Goal: Ask a question

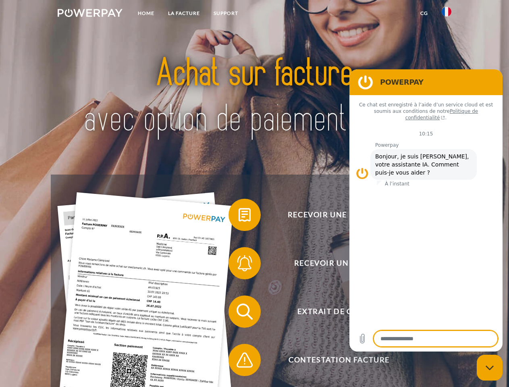
click at [90, 14] on img at bounding box center [90, 13] width 65 height 8
click at [446, 14] on img at bounding box center [447, 12] width 10 height 10
click at [424, 13] on link "CG" at bounding box center [423, 13] width 21 height 15
click at [238, 216] on span at bounding box center [232, 215] width 40 height 40
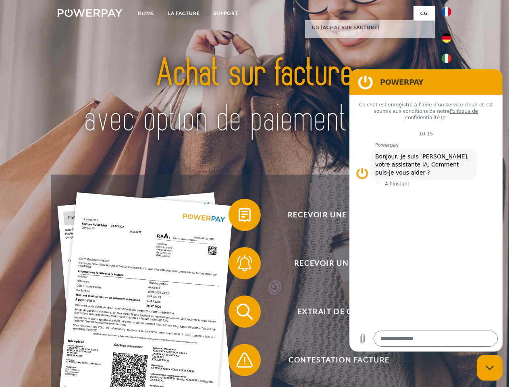
click at [238, 265] on span at bounding box center [232, 263] width 40 height 40
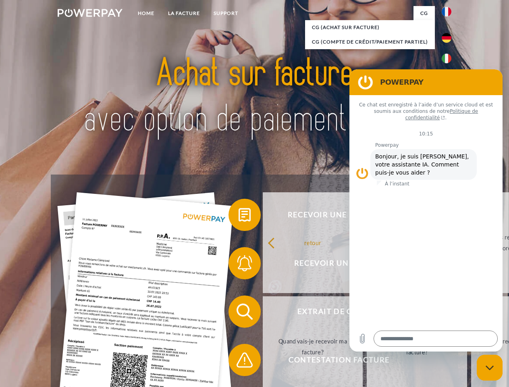
click at [367, 313] on link "Jusqu'à quand dois-je payer ma facture?" at bounding box center [417, 346] width 100 height 101
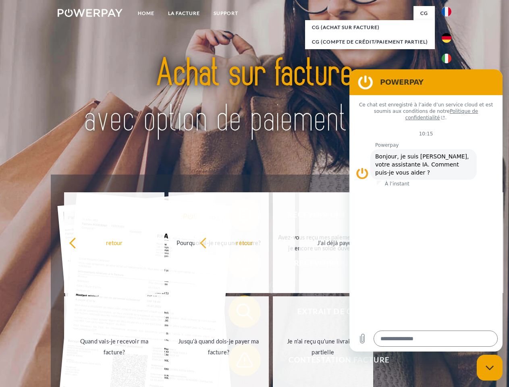
click at [238, 361] on div "Recevoir une facture ? Recevoir un rappel? Extrait de compte retour" at bounding box center [254, 335] width 407 height 322
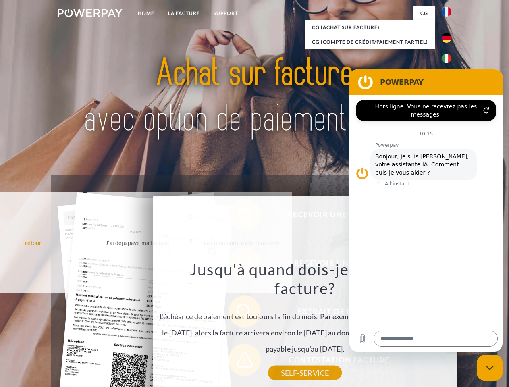
click at [489, 367] on icon "Fermer la fenêtre de messagerie" at bounding box center [489, 367] width 8 height 5
type textarea "*"
